Goal: Complete application form: Complete application form

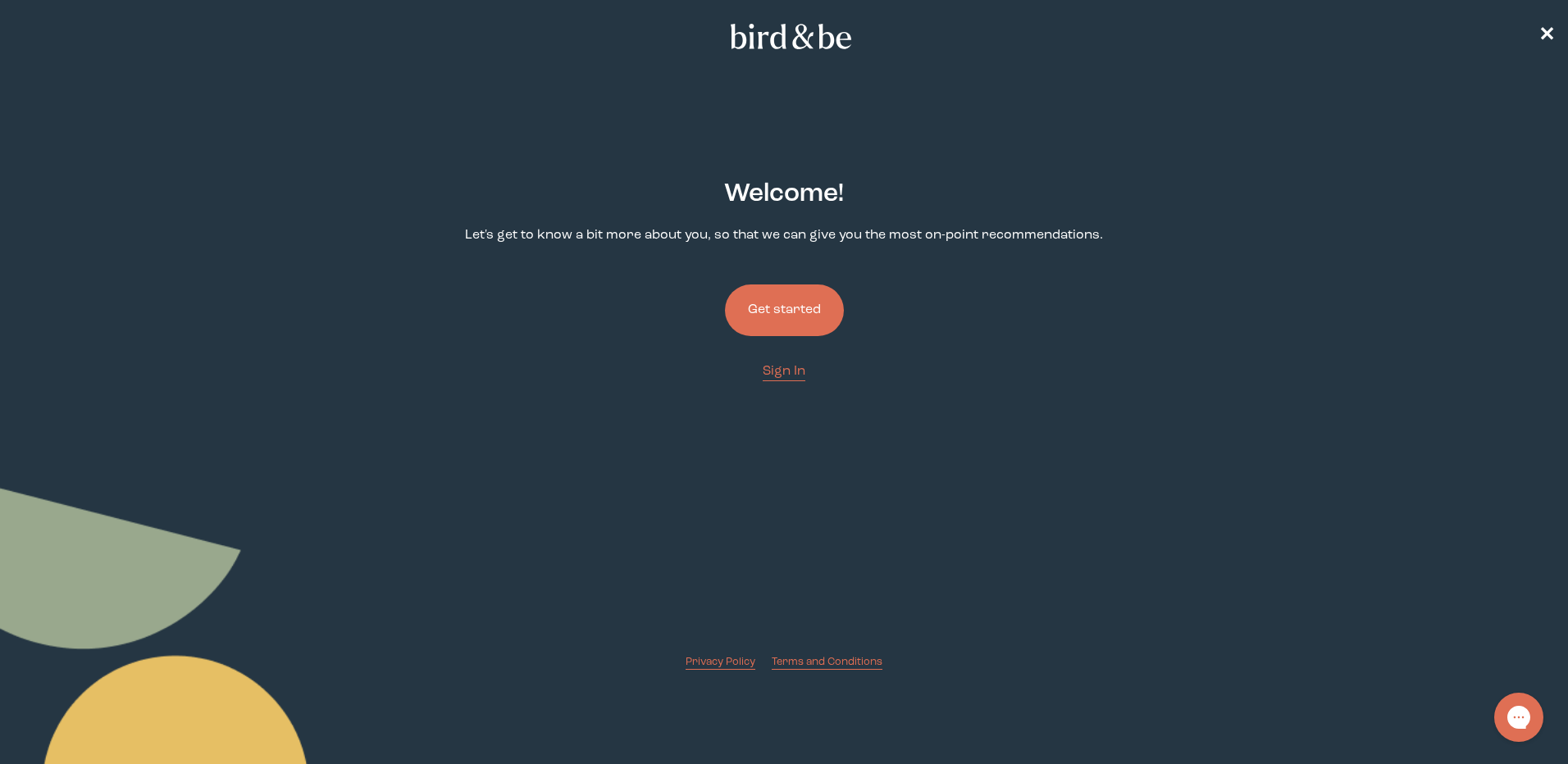
click at [806, 306] on button "Get started" at bounding box center [784, 310] width 119 height 52
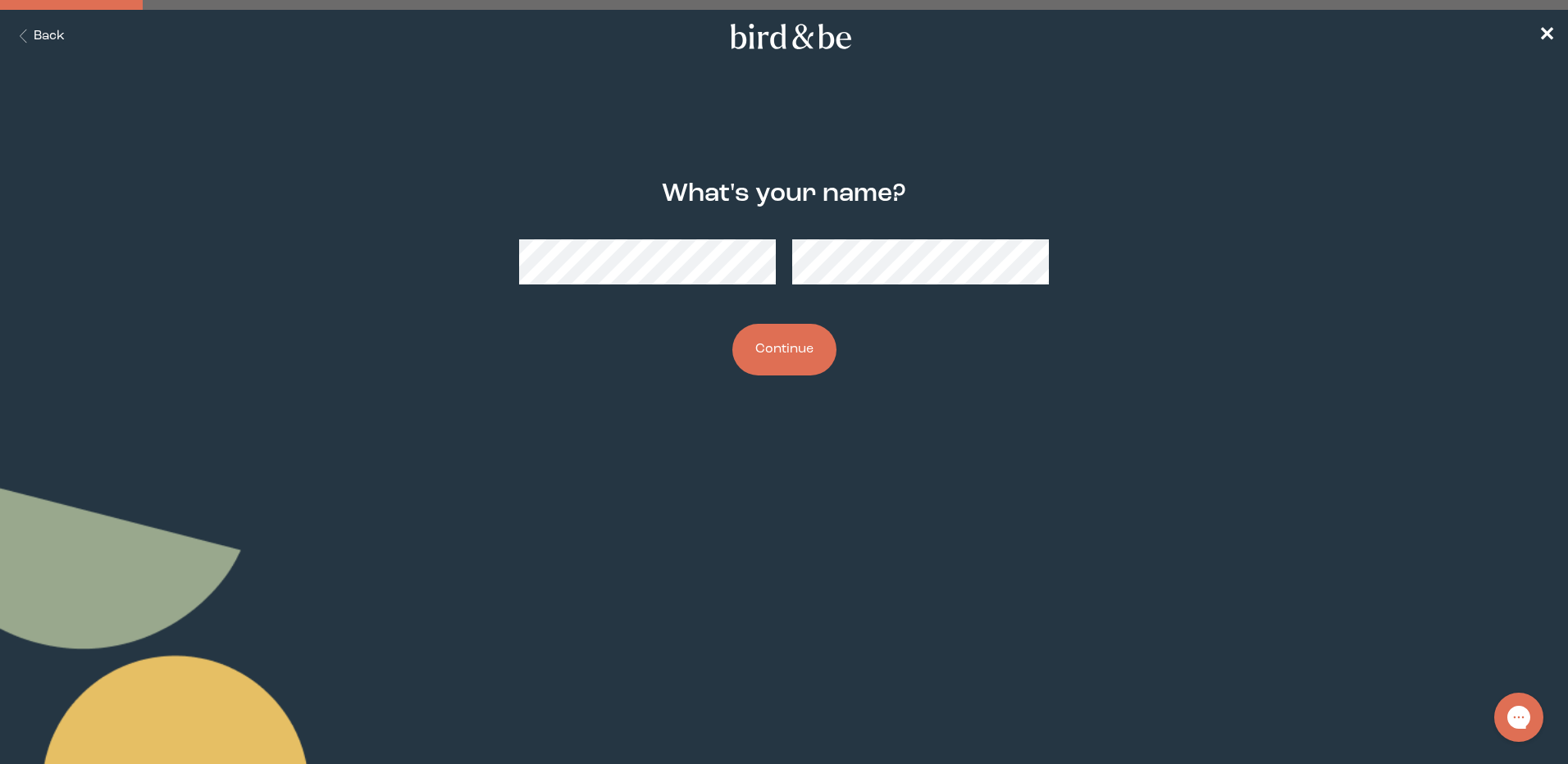
click at [766, 353] on button "Continue" at bounding box center [784, 350] width 104 height 52
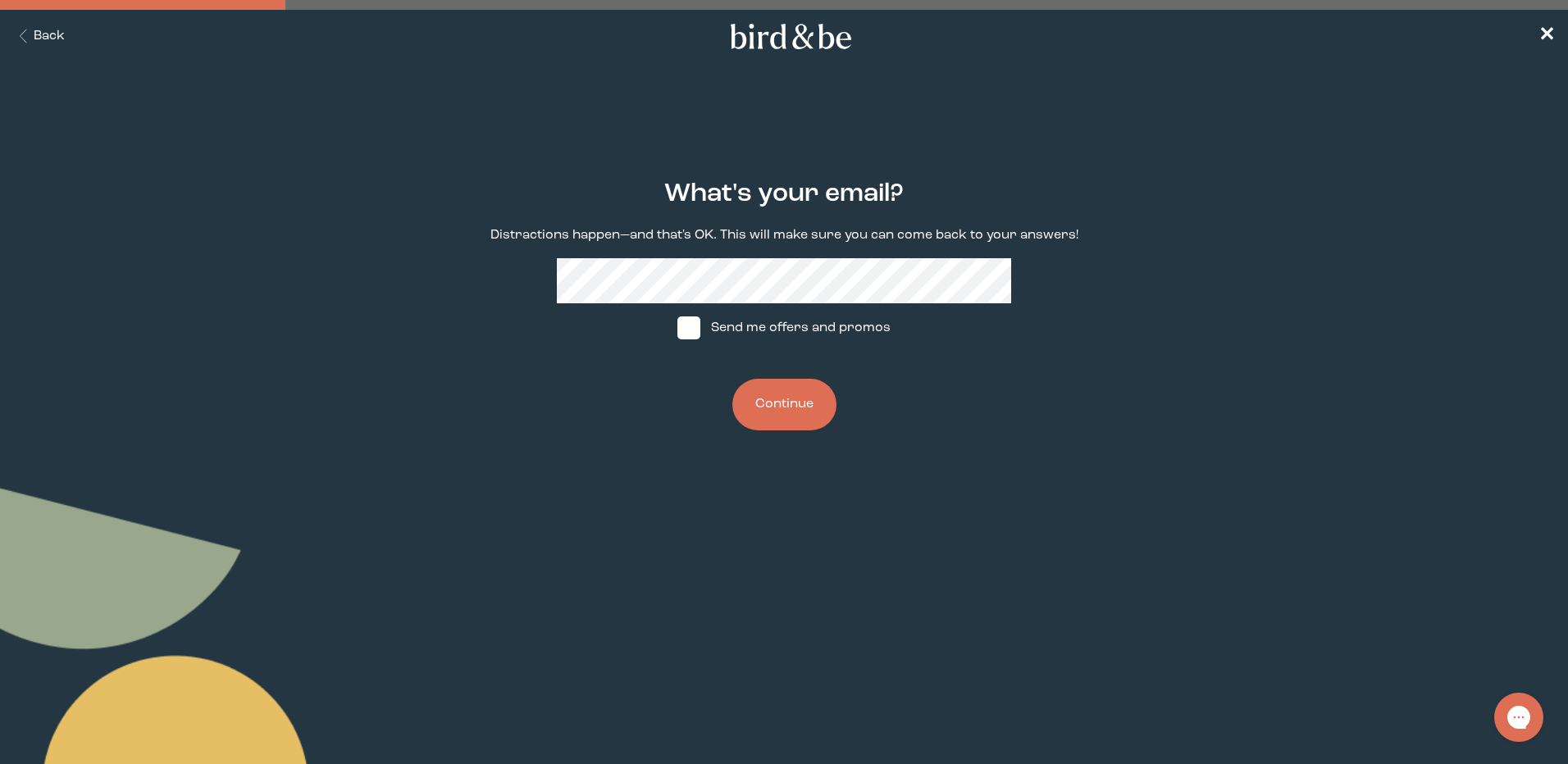
click at [767, 393] on button "Continue" at bounding box center [784, 405] width 104 height 52
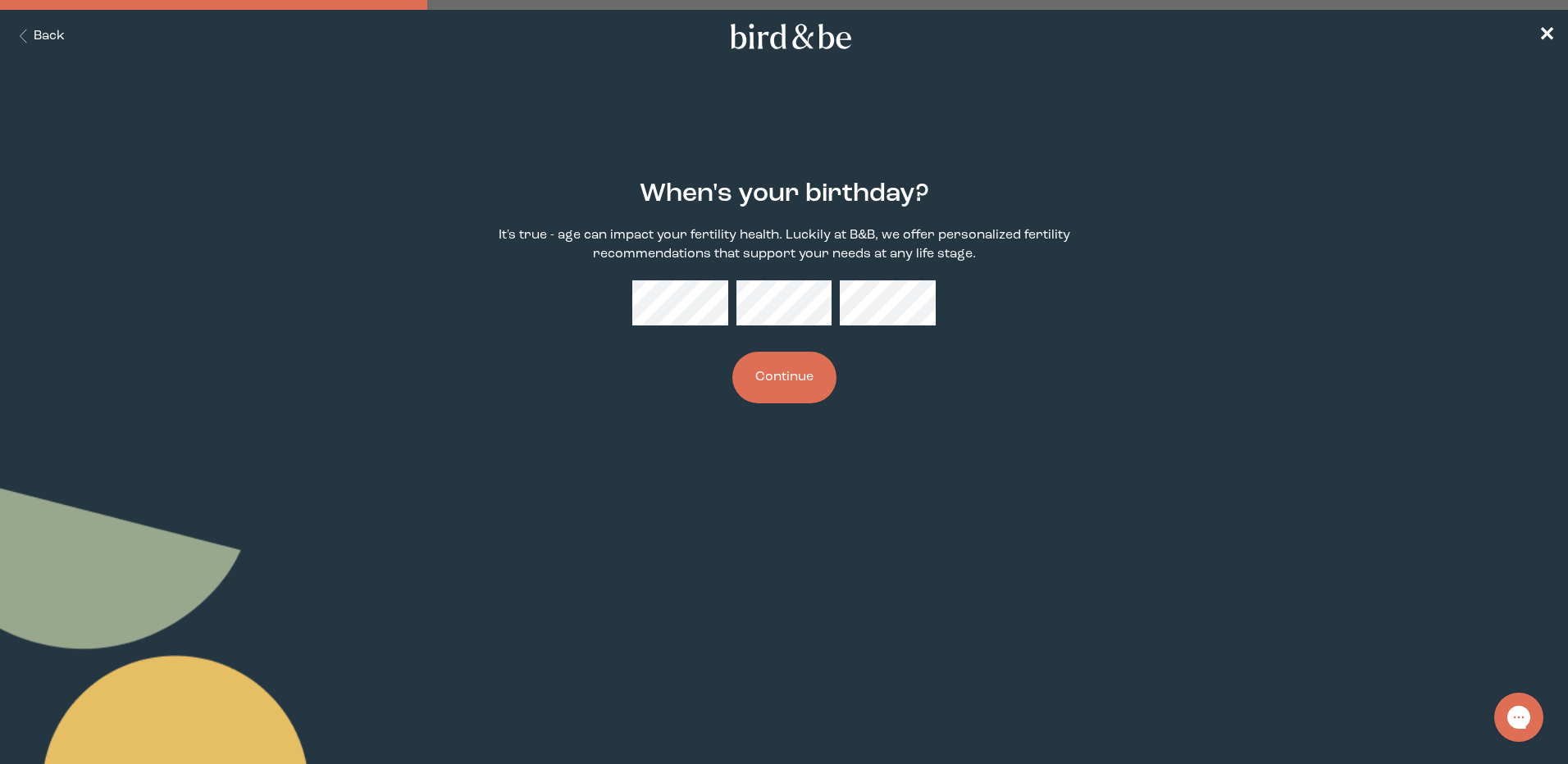
click at [775, 389] on button "Continue" at bounding box center [784, 377] width 104 height 52
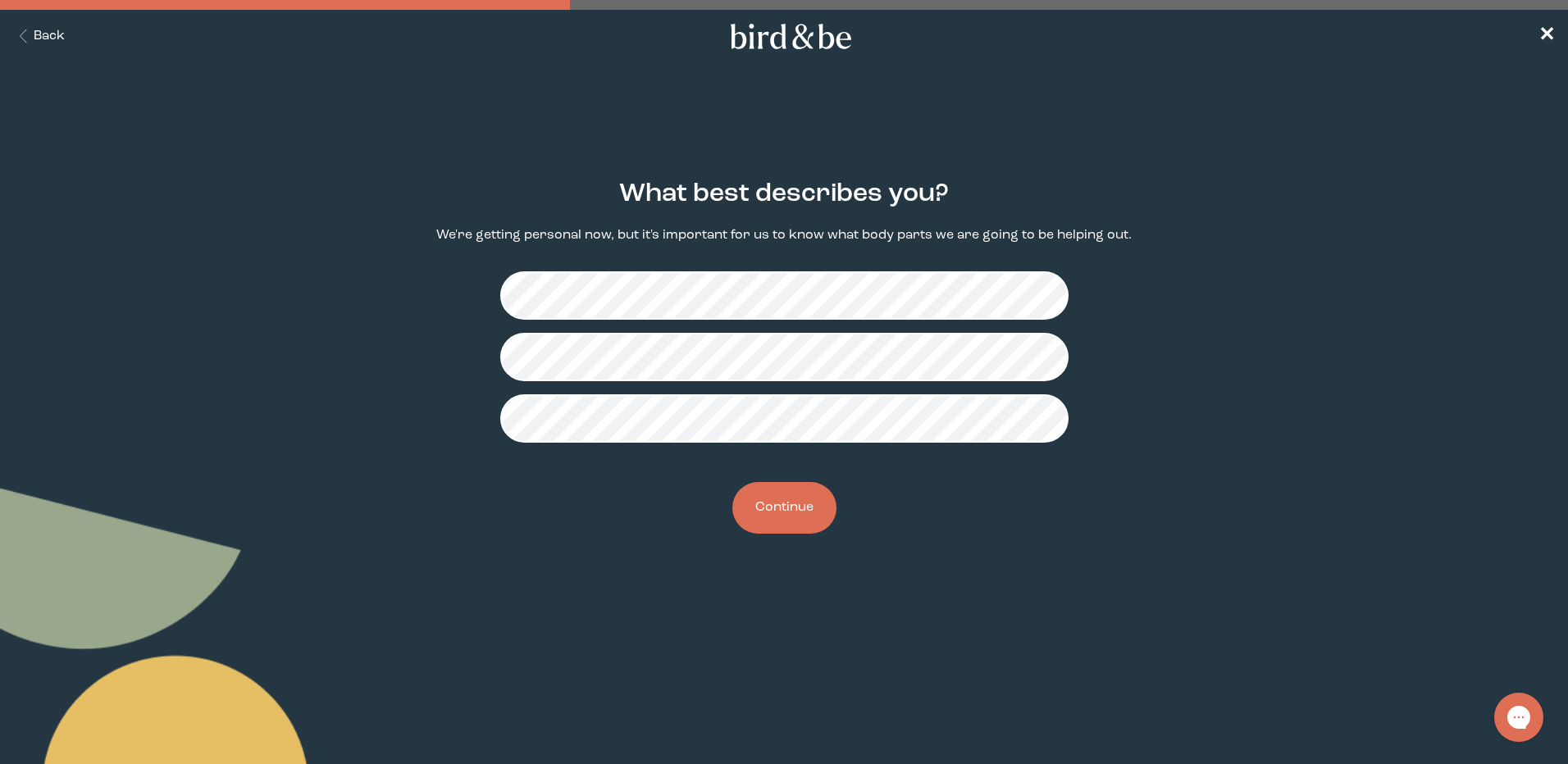
click at [803, 496] on button "Continue" at bounding box center [784, 508] width 104 height 52
click at [792, 506] on button "Continue" at bounding box center [784, 508] width 104 height 52
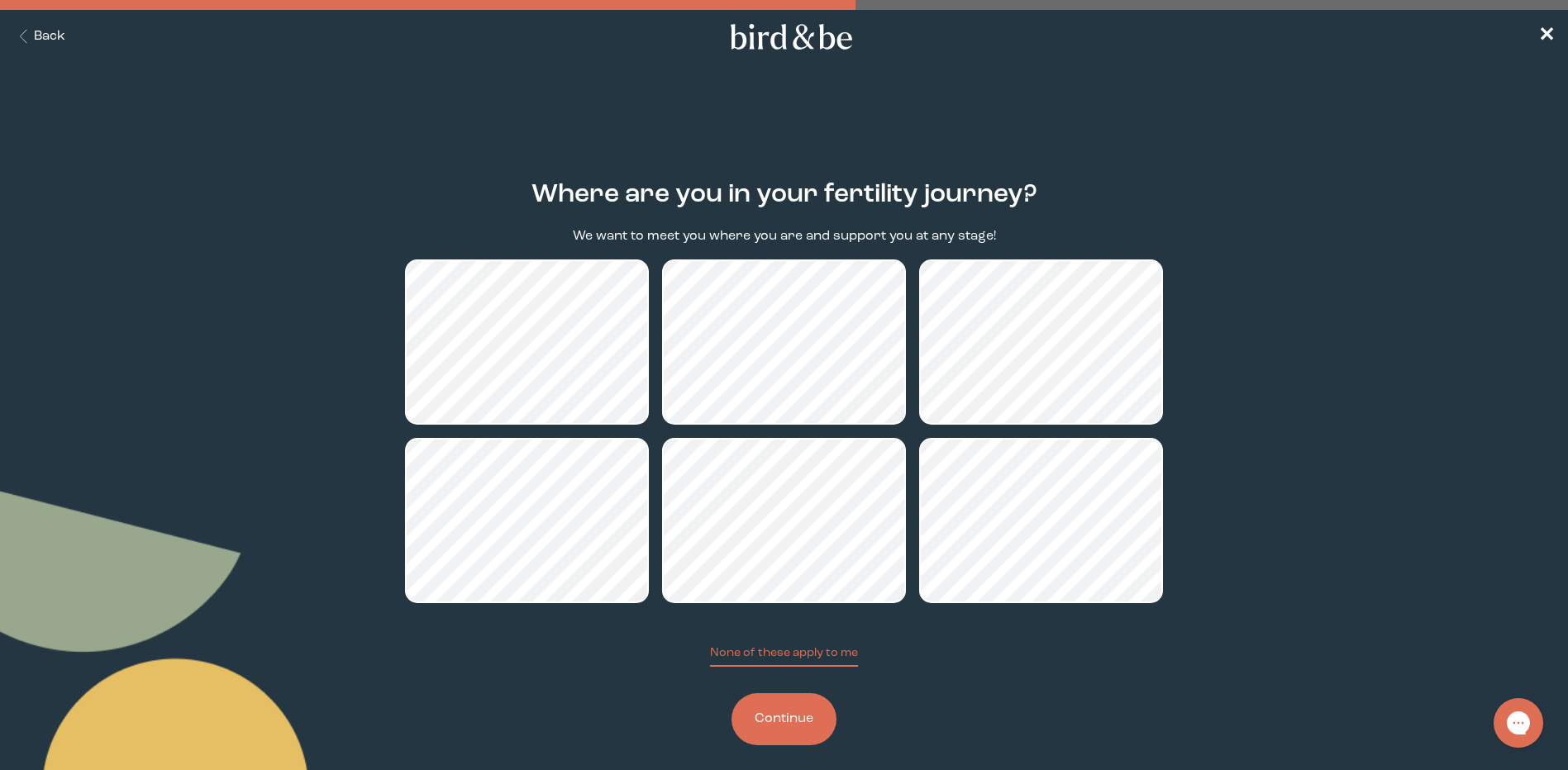
click at [811, 721] on button "Continue" at bounding box center [784, 719] width 105 height 52
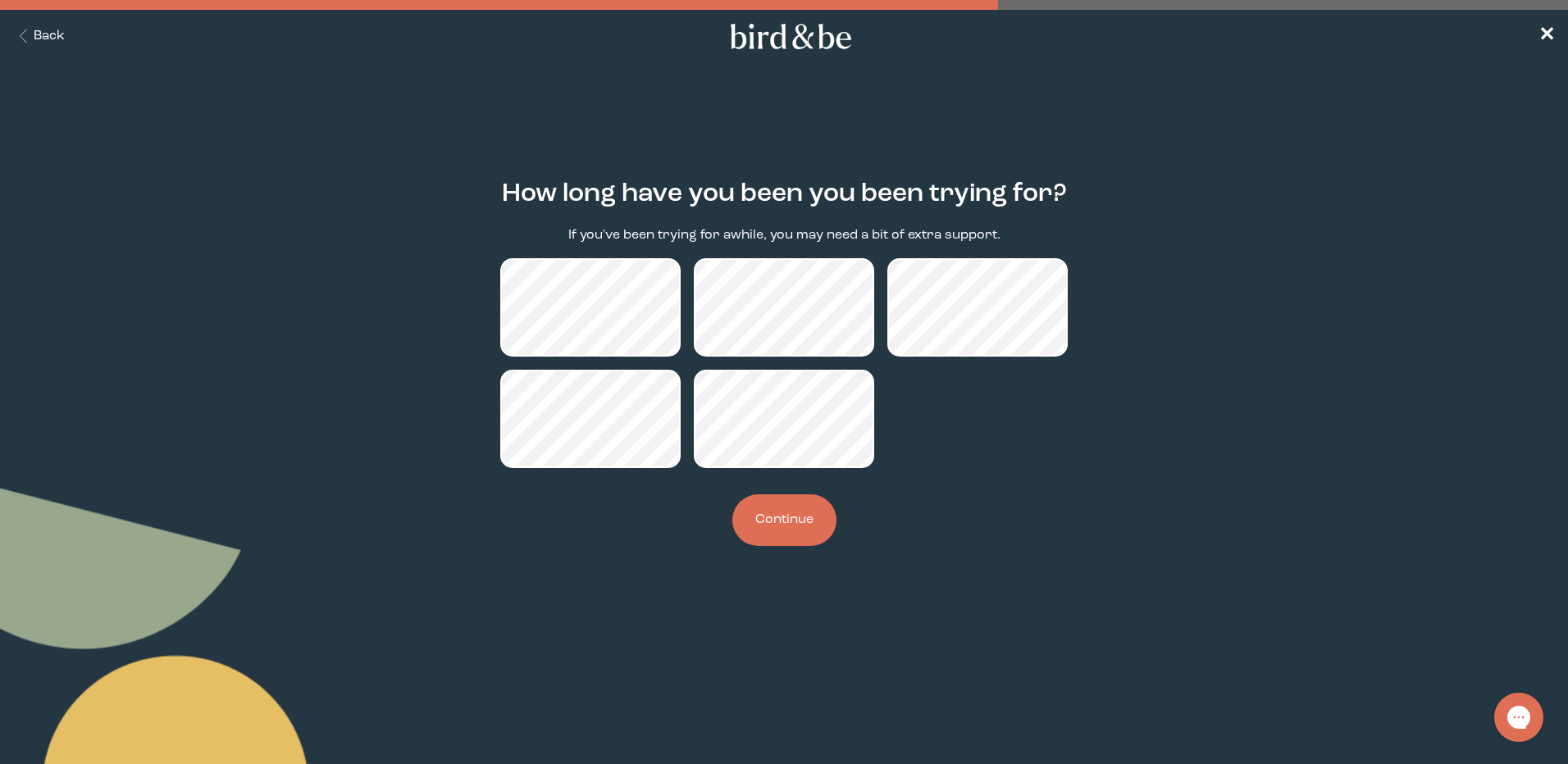
click at [755, 521] on button "Continue" at bounding box center [784, 520] width 104 height 52
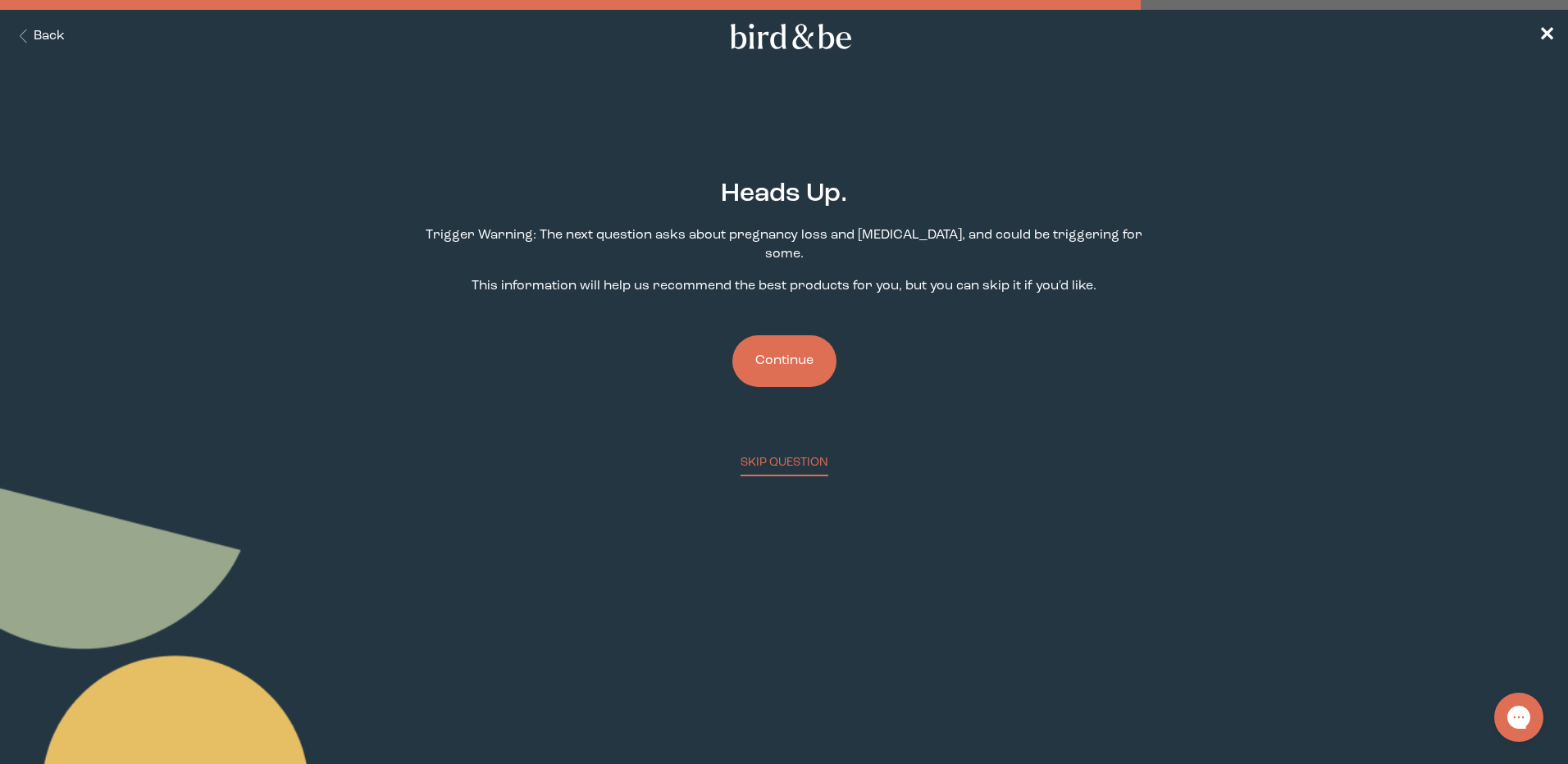
click at [829, 336] on button "Continue" at bounding box center [784, 361] width 104 height 52
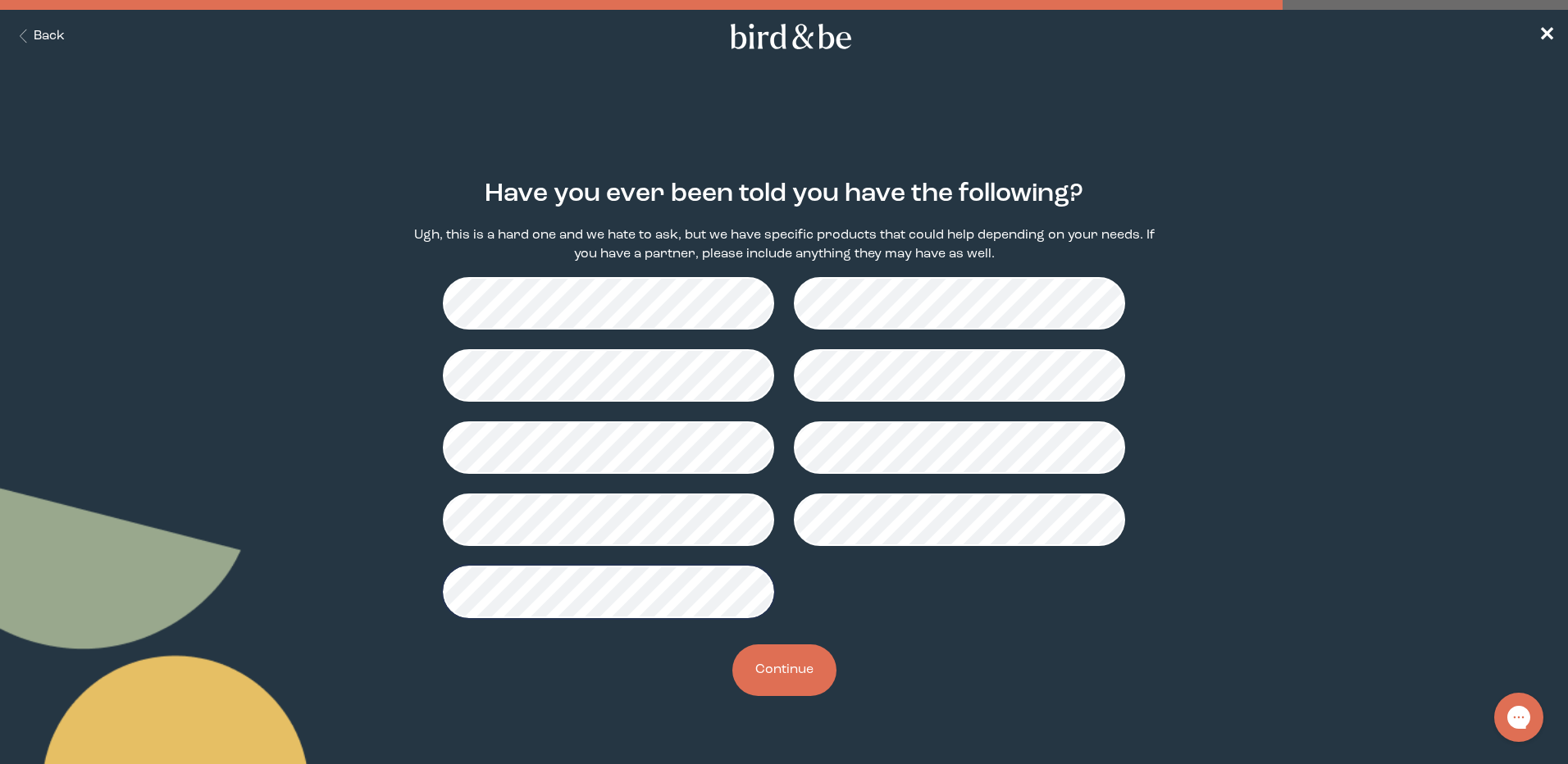
click at [778, 681] on button "Continue" at bounding box center [784, 670] width 104 height 52
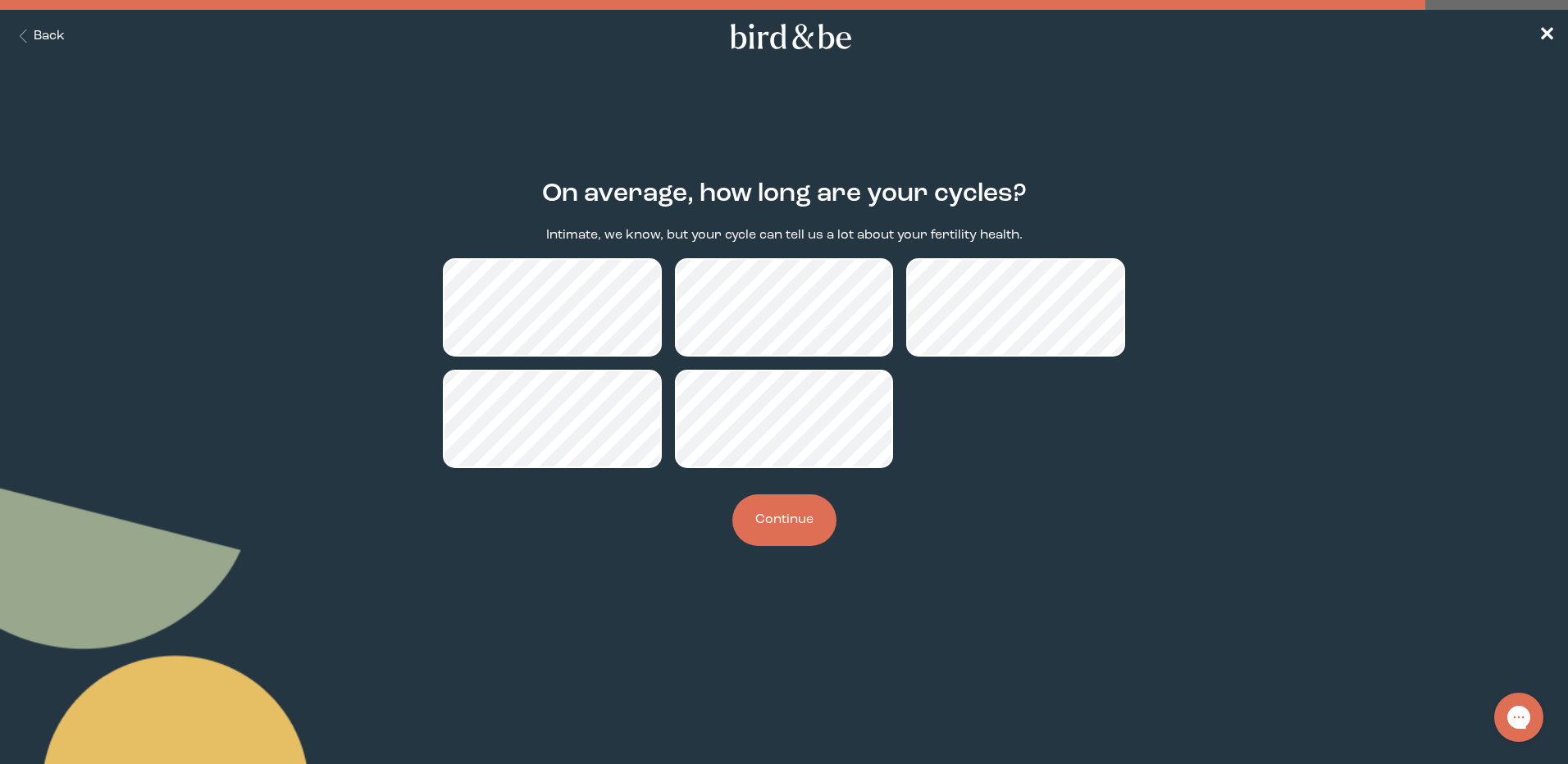
click at [781, 517] on button "Continue" at bounding box center [784, 520] width 104 height 52
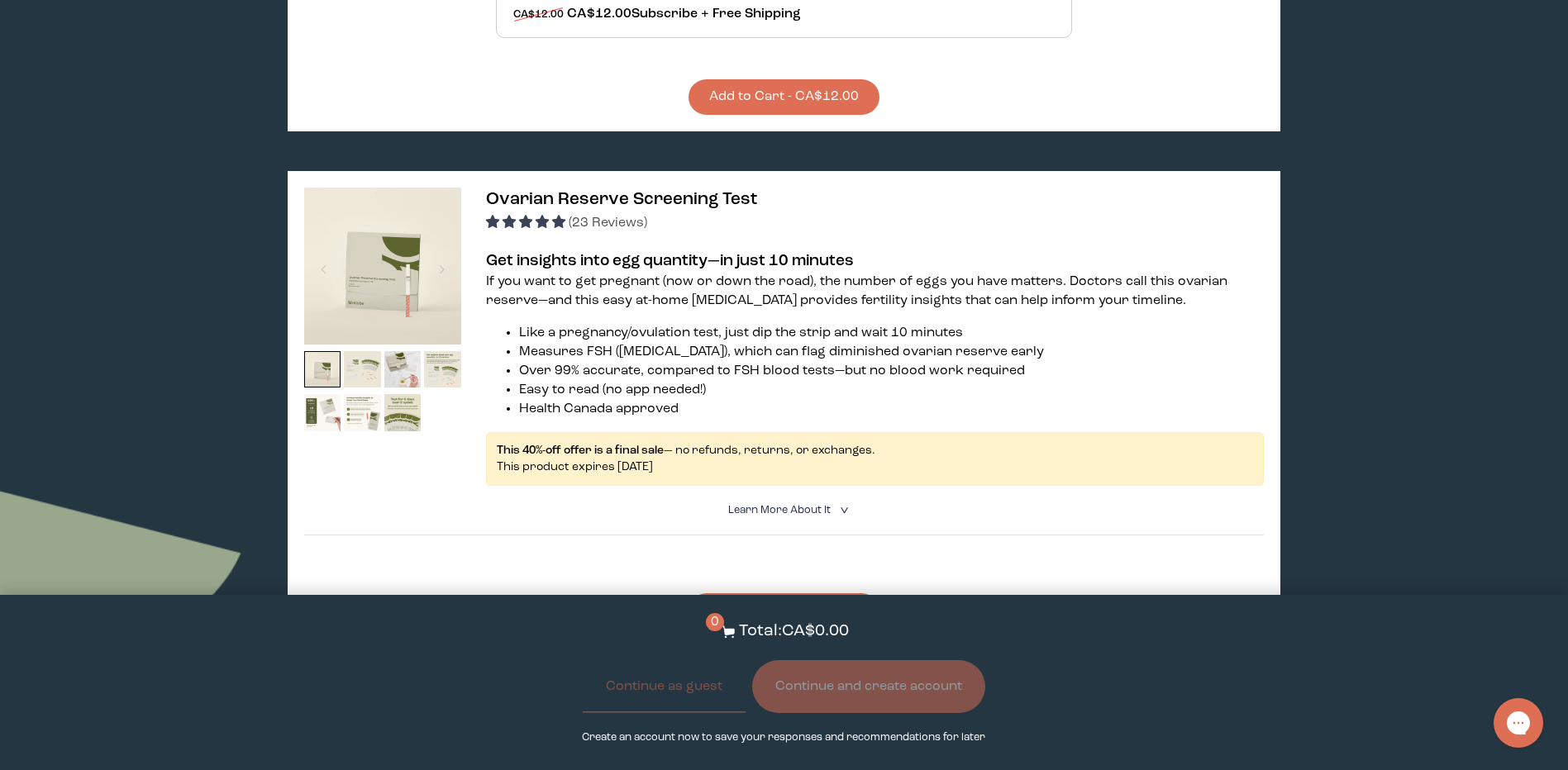
scroll to position [2066, 0]
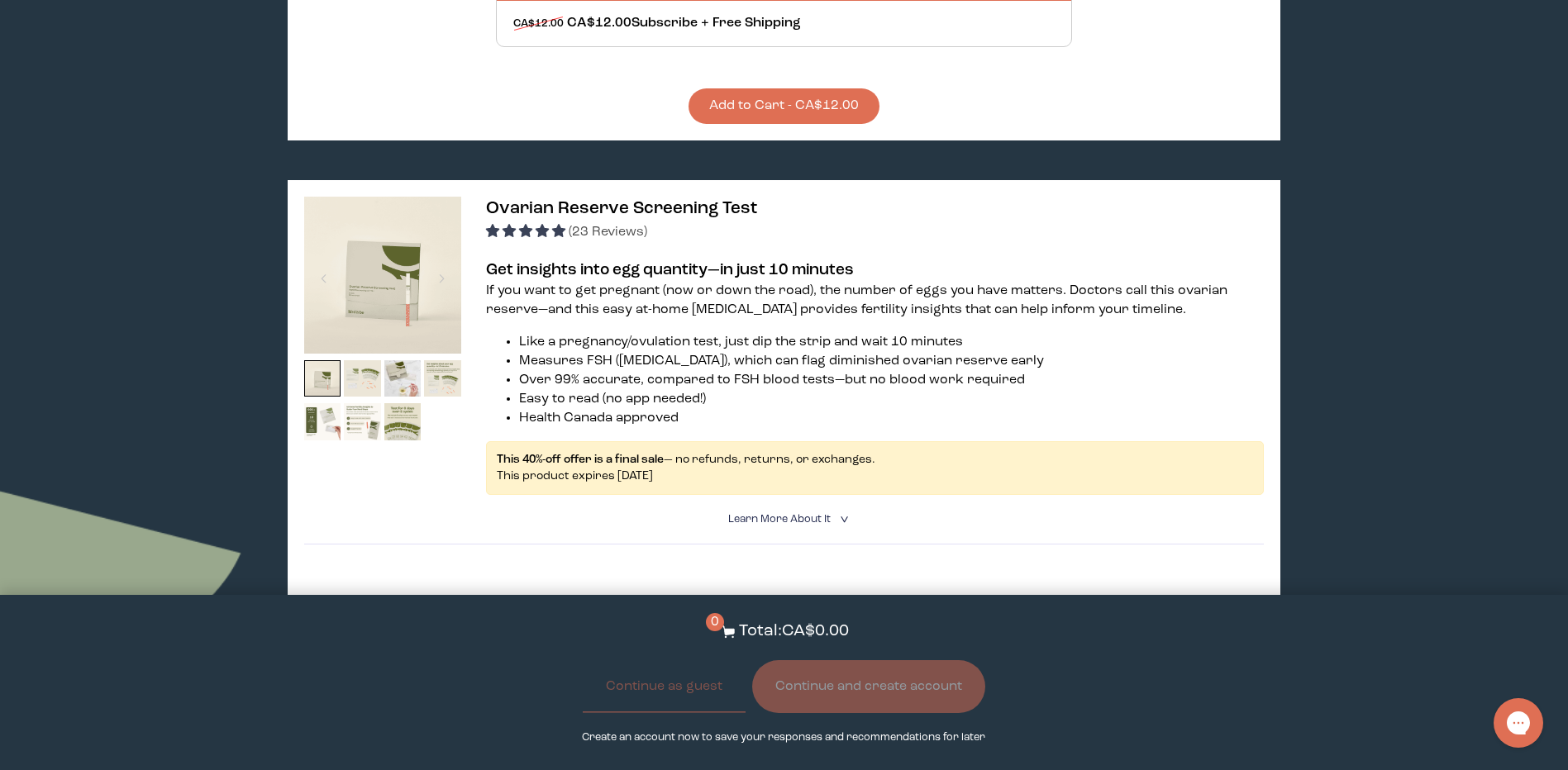
click at [617, 371] on li "Over 99% accurate, compared to FSH blood tests—but no blood work required" at bounding box center [892, 380] width 745 height 19
click at [385, 304] on img at bounding box center [383, 275] width 157 height 157
click at [612, 200] on span "Ovarian Reserve Screening Test" at bounding box center [621, 208] width 271 height 18
click at [681, 222] on div "(23 Reviews)" at bounding box center [875, 232] width 778 height 20
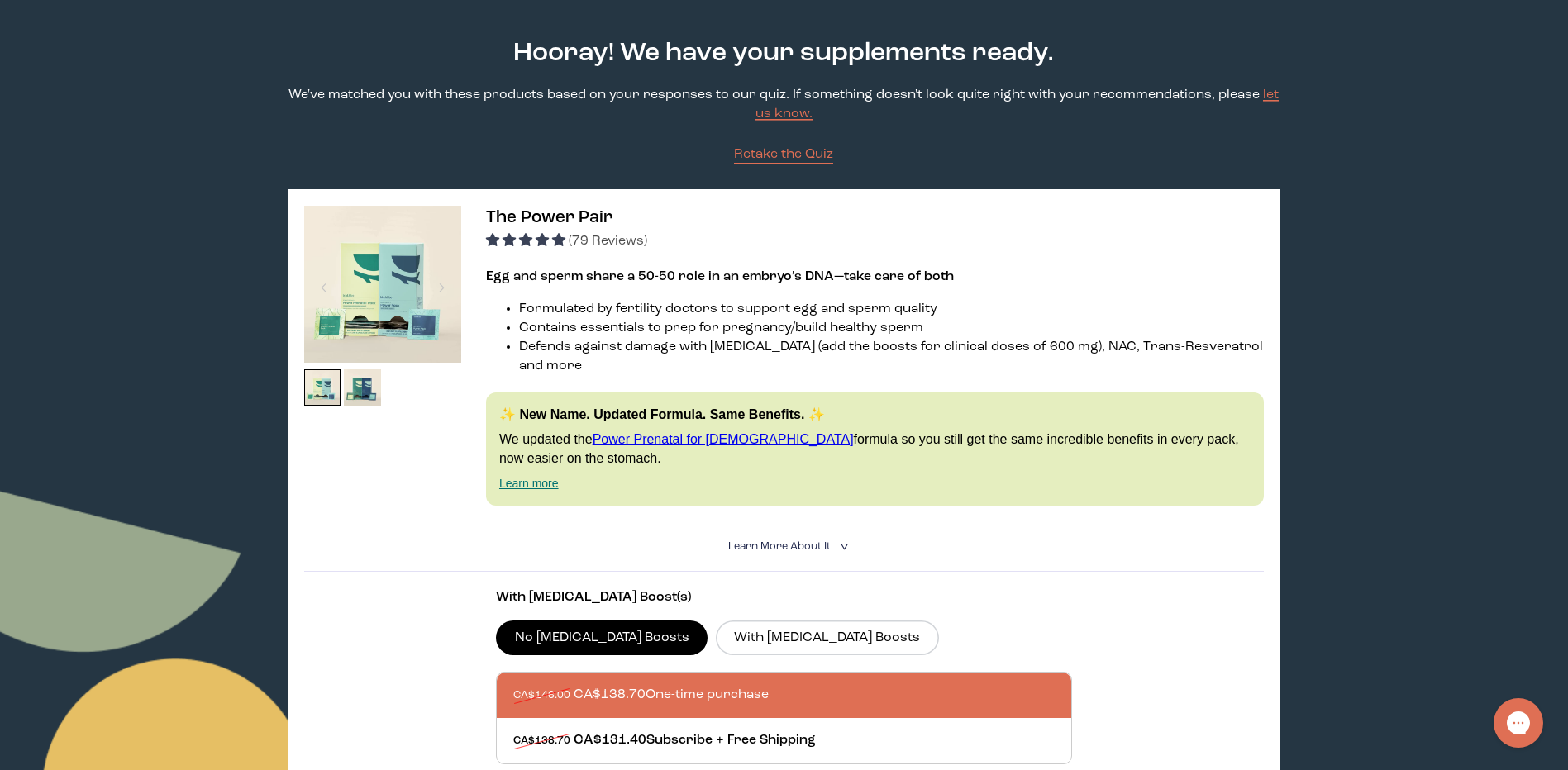
scroll to position [0, 0]
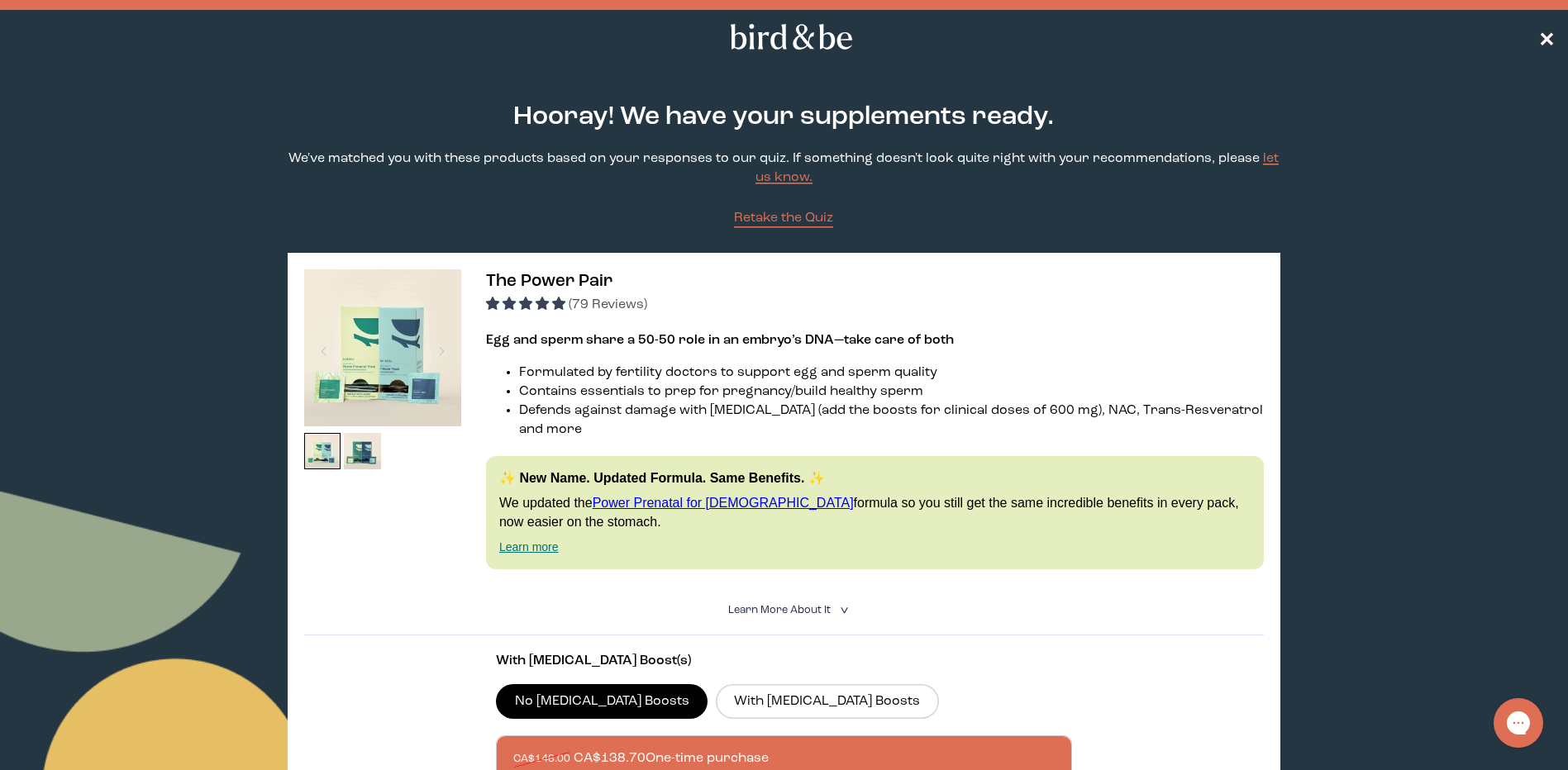
click at [1543, 40] on span "✕" at bounding box center [1547, 37] width 17 height 20
